Goal: Information Seeking & Learning: Learn about a topic

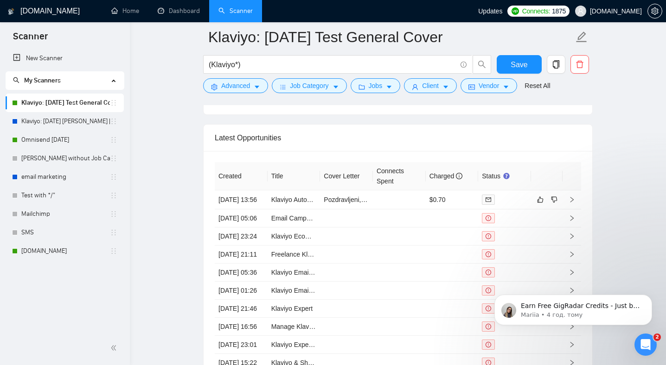
scroll to position [560, 0]
click at [644, 343] on icon "Відкрити програму для спілкування Intercom" at bounding box center [645, 344] width 15 height 15
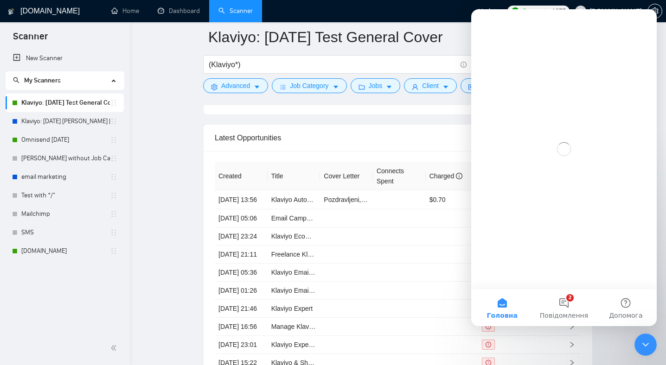
scroll to position [0, 0]
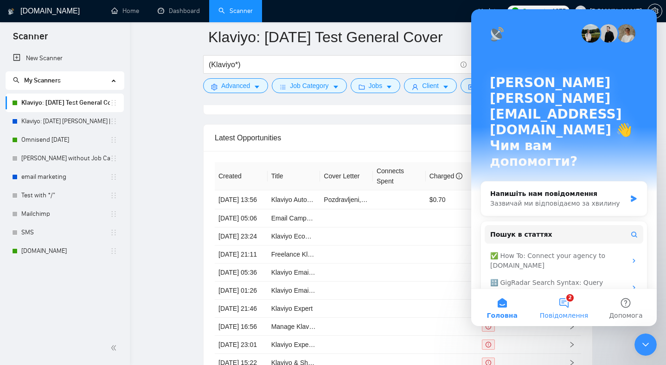
click at [575, 307] on button "2 Повідомлення" at bounding box center [564, 307] width 62 height 37
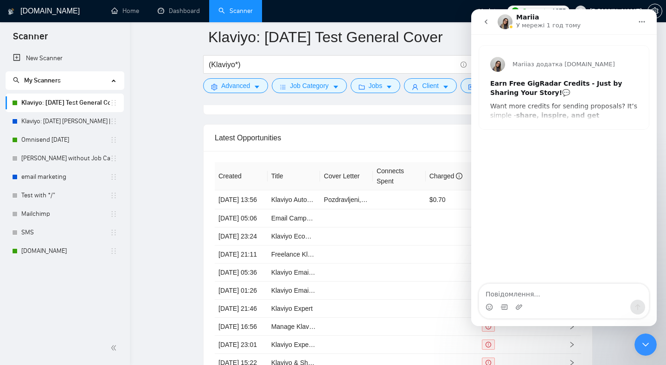
click at [493, 20] on button "go back" at bounding box center [486, 22] width 18 height 18
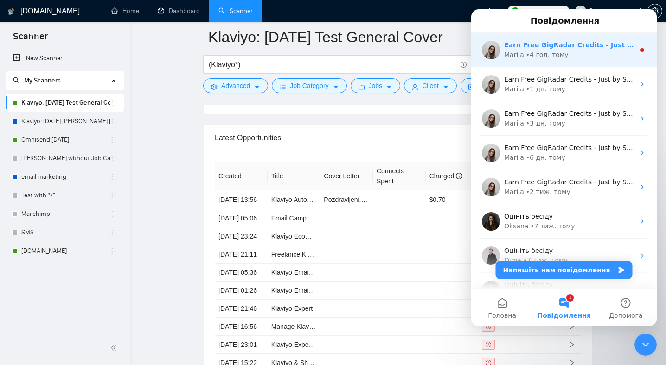
click at [568, 50] on div "Mariia • 4 год. тому" at bounding box center [569, 55] width 131 height 10
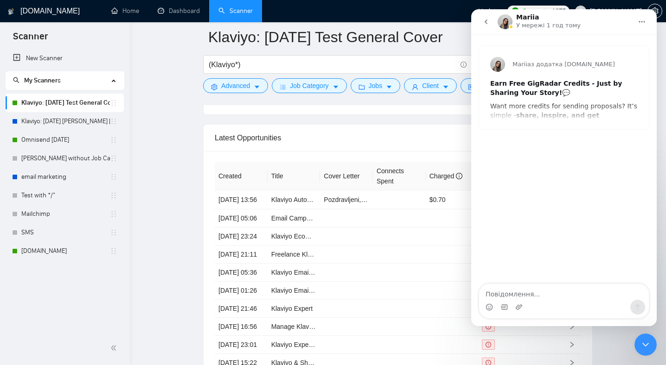
click at [587, 111] on div "Mariia з додатка [DOMAIN_NAME] Earn Free GigRadar Credits - Just by Sharing You…" at bounding box center [564, 87] width 170 height 83
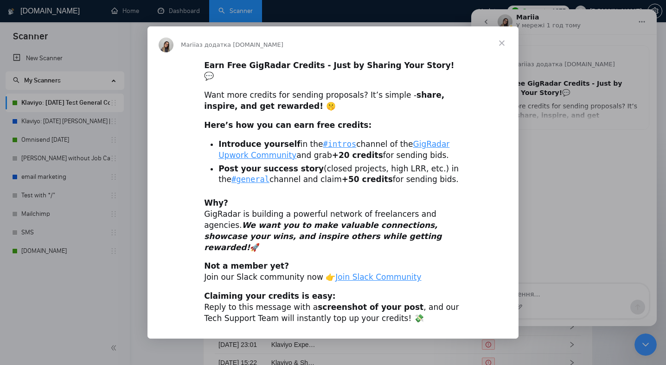
click at [507, 51] on span "Закрити" at bounding box center [501, 42] width 33 height 33
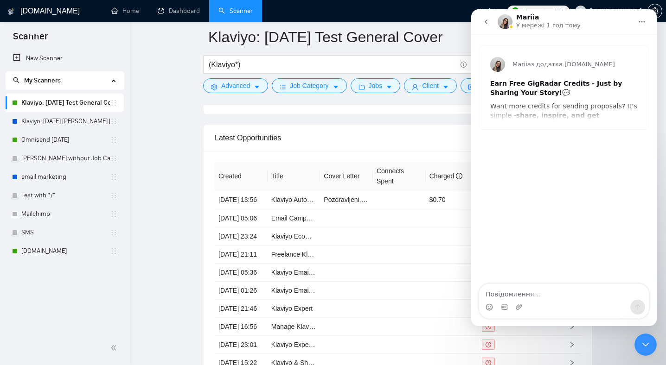
click at [642, 345] on icon "Закрити програму для спілкування Intercom" at bounding box center [645, 344] width 11 height 11
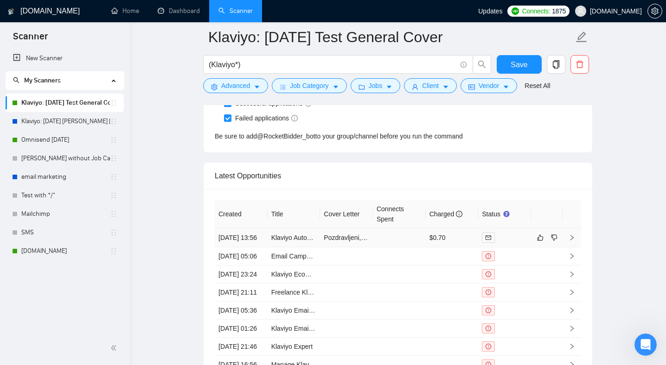
scroll to position [2529, 0]
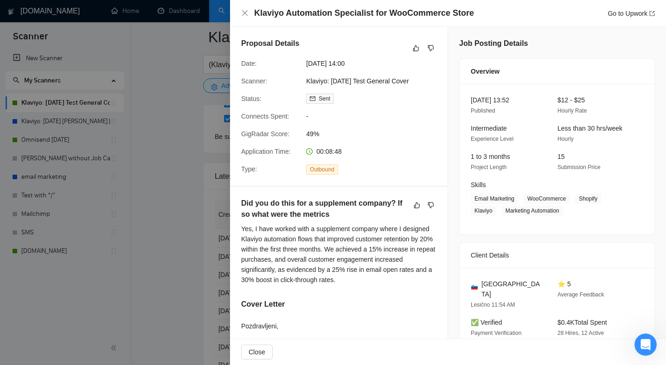
click at [245, 19] on div "Klaviyo Automation Specialist for WooCommerce Store Go to Upwork" at bounding box center [447, 13] width 413 height 12
click at [244, 10] on icon "close" at bounding box center [244, 12] width 7 height 7
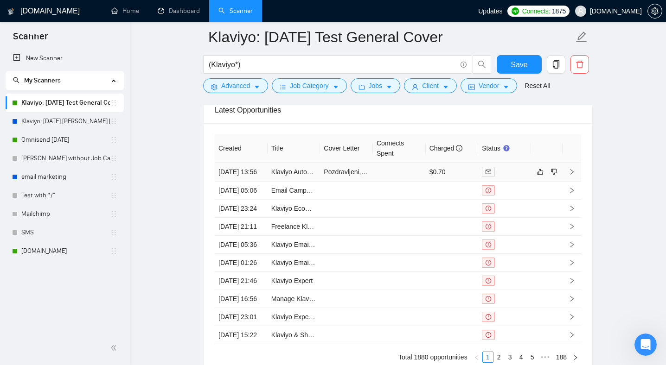
scroll to position [2592, 0]
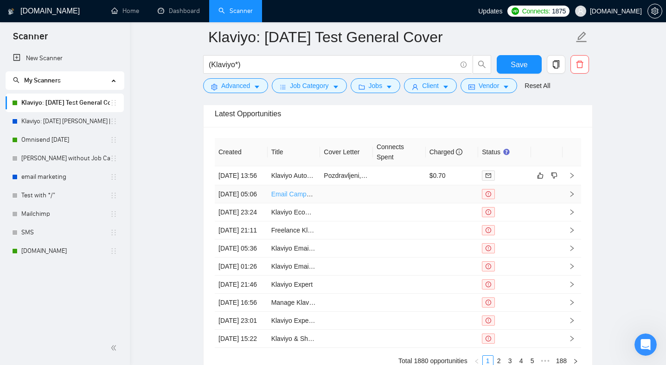
click at [299, 198] on link "Email Campaign Designer – Klaviyo (Fashion eCommerce)" at bounding box center [356, 194] width 170 height 7
